Goal: Transaction & Acquisition: Purchase product/service

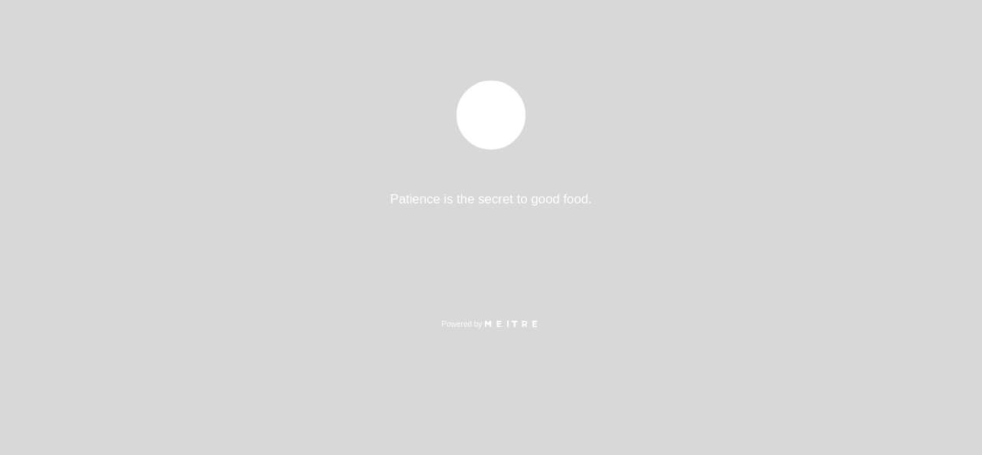
select select "es"
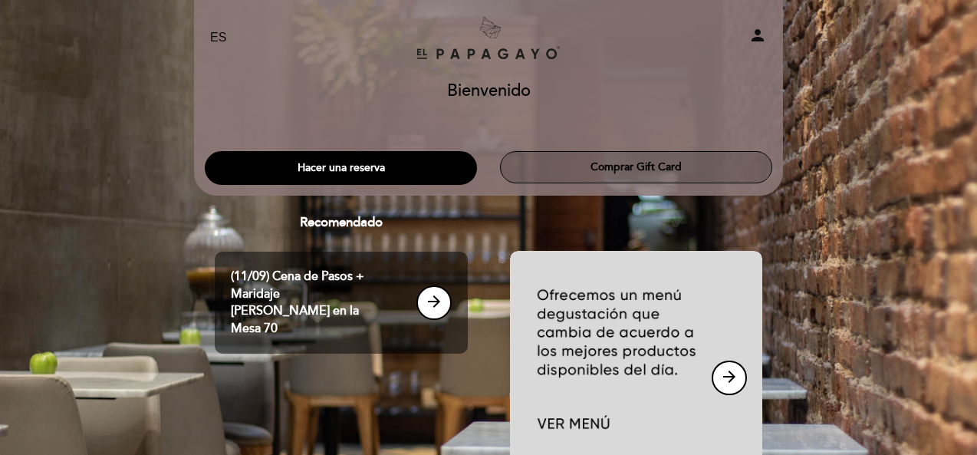
click at [604, 172] on button "Comprar Gift Card" at bounding box center [636, 167] width 272 height 32
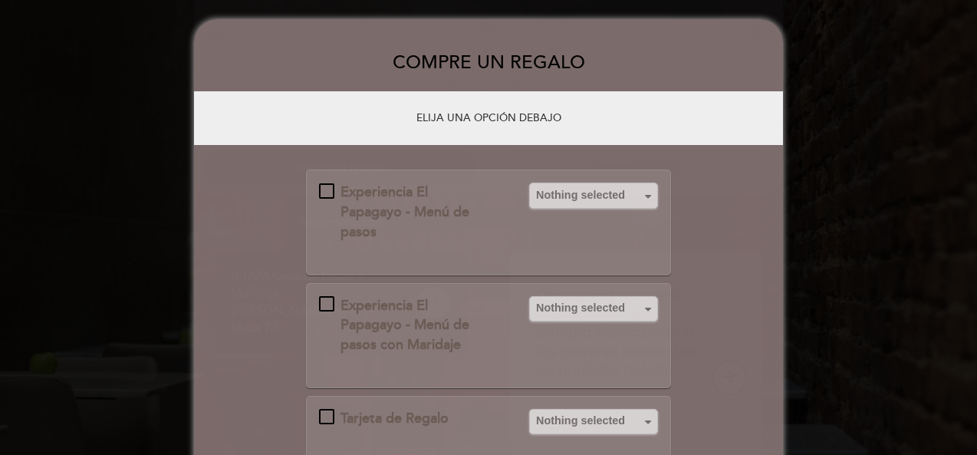
scroll to position [25, 0]
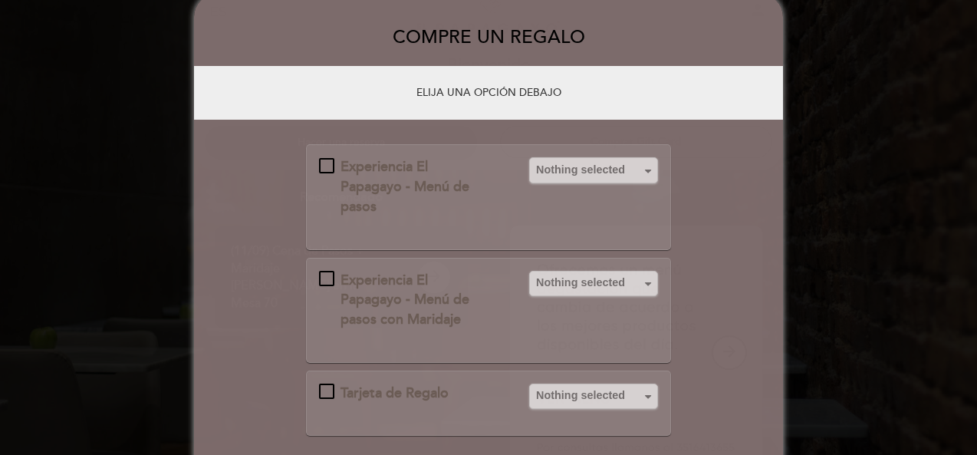
click at [325, 159] on div "Experiencia El Papagayo - Menú de pasos" at bounding box center [415, 186] width 192 height 59
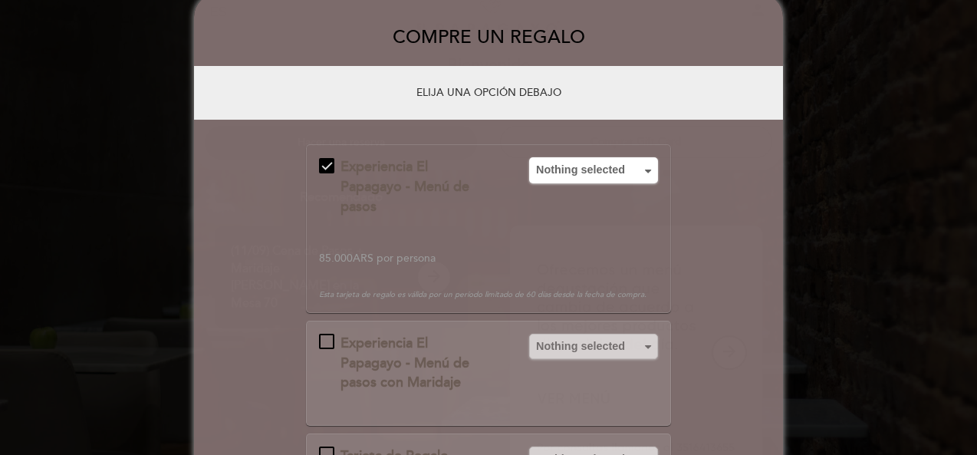
click at [324, 339] on div "Experiencia El Papagayo - Menú de pasos con Maridaje" at bounding box center [415, 363] width 192 height 59
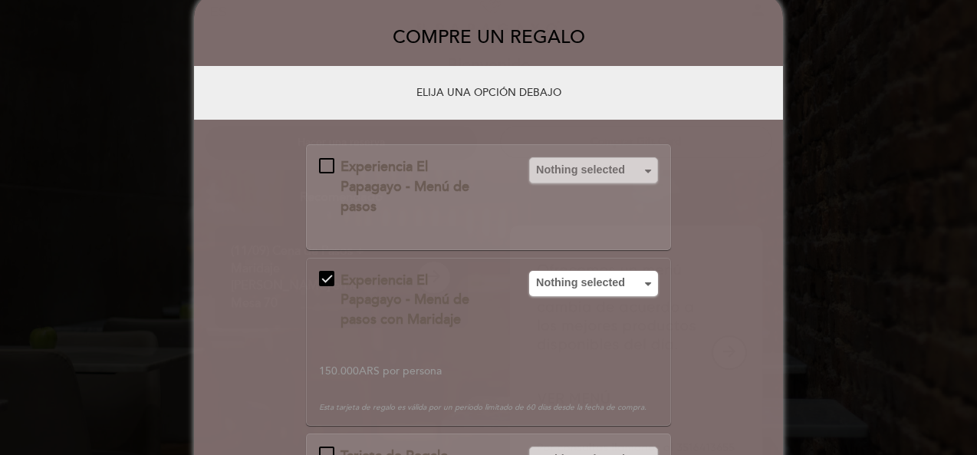
click at [323, 276] on div "Experiencia El Papagayo - Menú de pasos con Maridaje" at bounding box center [415, 300] width 192 height 59
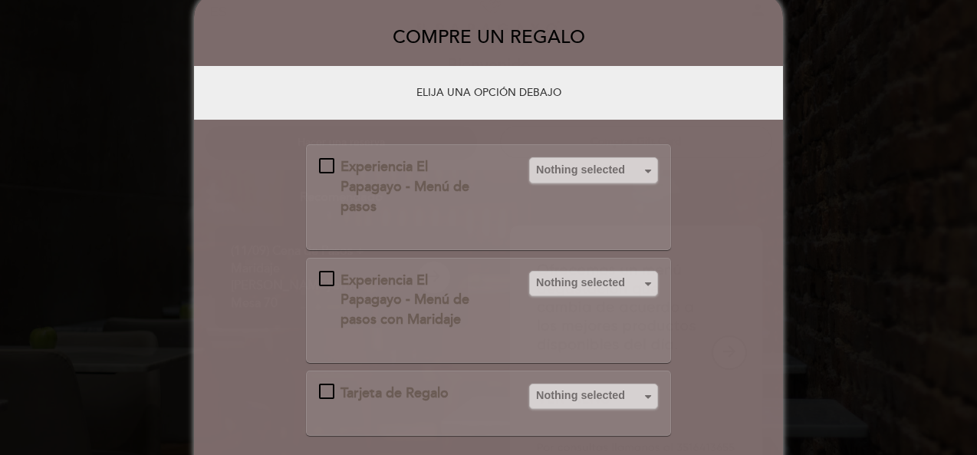
click at [327, 159] on div "Experiencia El Papagayo - Menú de pasos" at bounding box center [415, 186] width 192 height 59
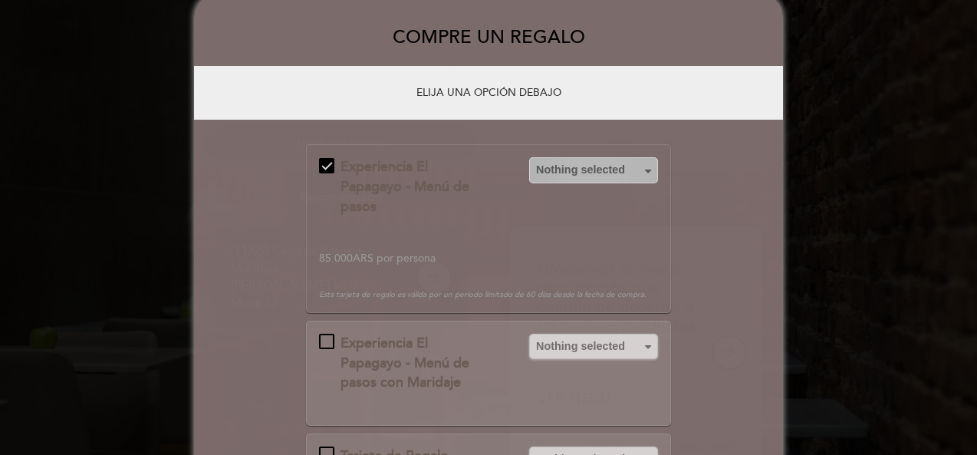
click at [590, 177] on span "Nothing selected" at bounding box center [593, 169] width 115 height 15
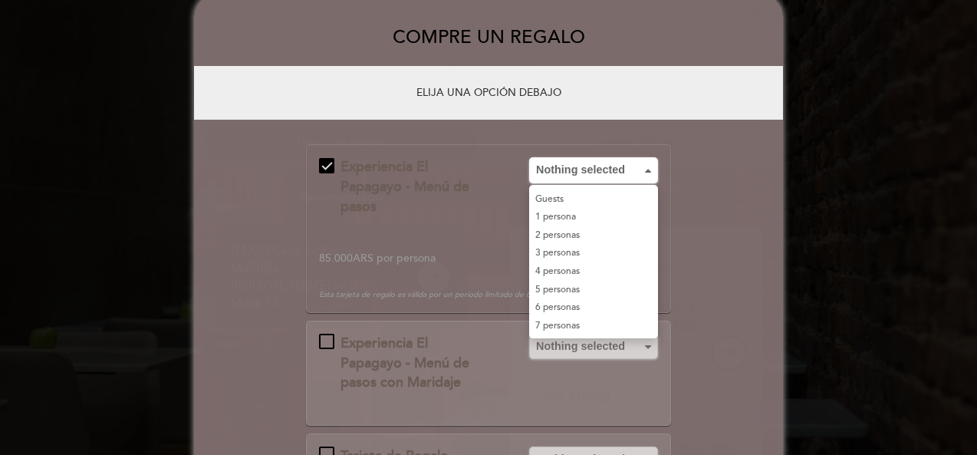
click at [574, 245] on link "2 personas" at bounding box center [593, 235] width 129 height 18
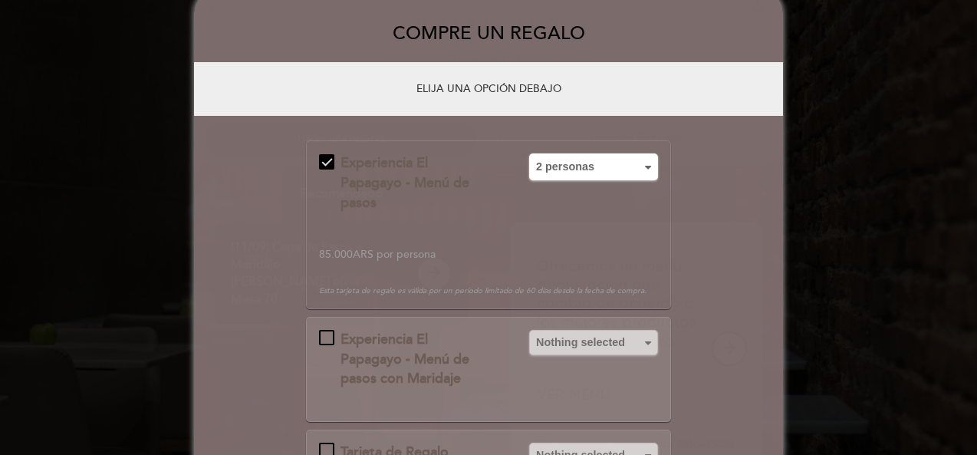
scroll to position [209, 0]
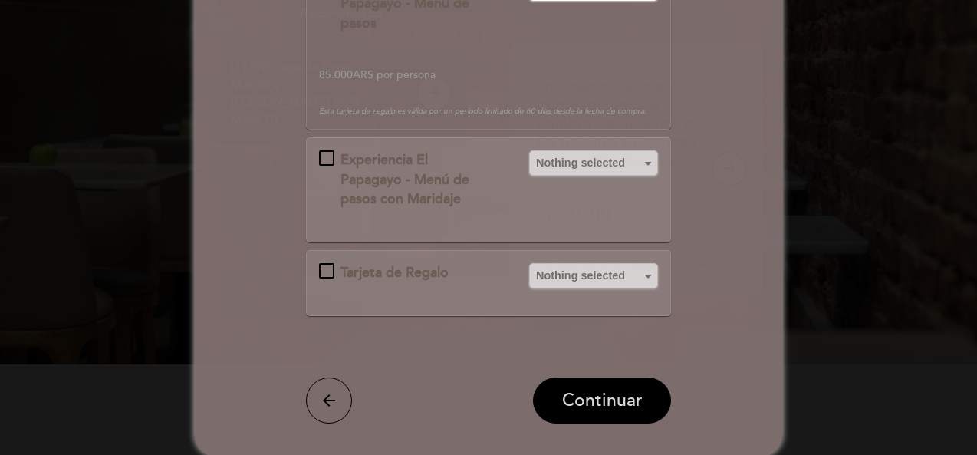
click at [551, 404] on button "Continuar" at bounding box center [602, 400] width 138 height 46
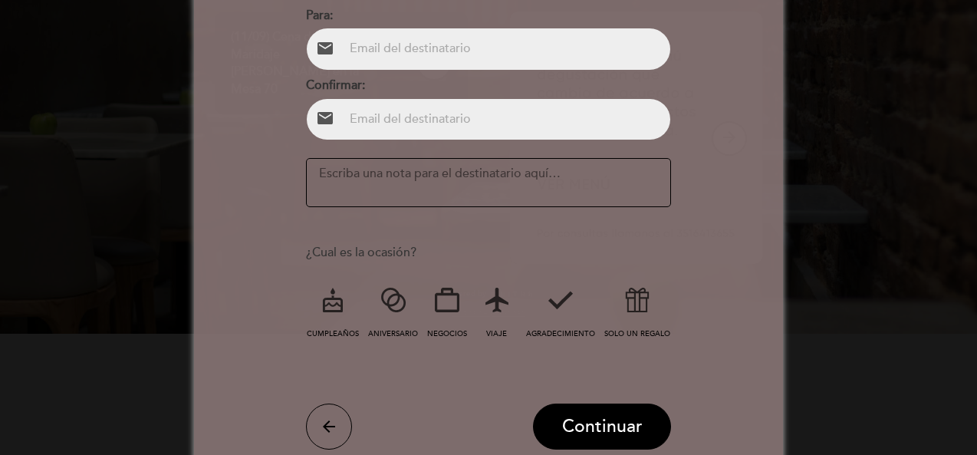
scroll to position [265, 0]
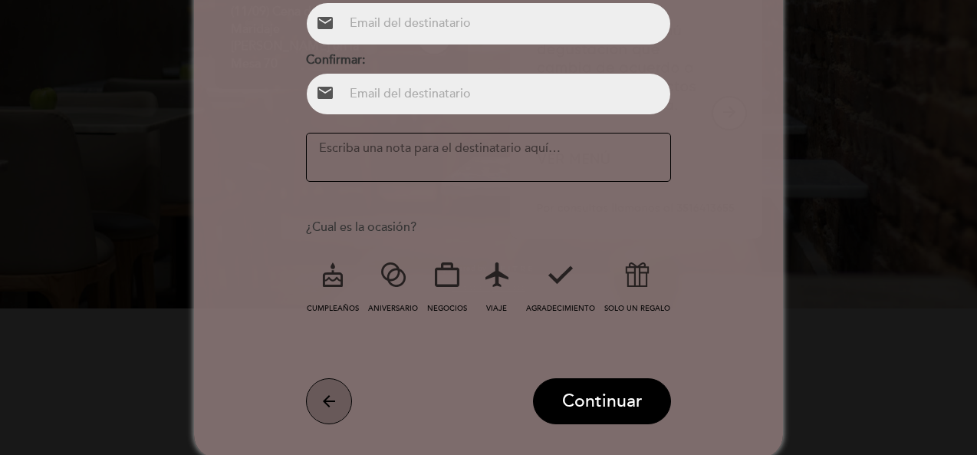
click at [326, 396] on icon "arrow_back" at bounding box center [329, 401] width 18 height 18
